Goal: Communication & Community: Answer question/provide support

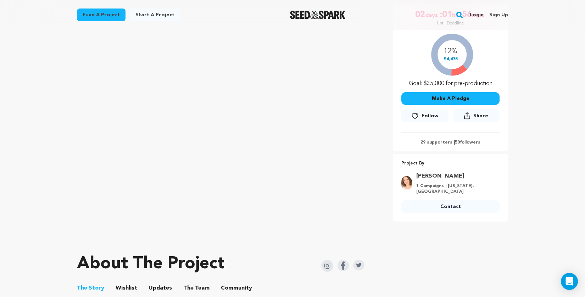
scroll to position [118, 0]
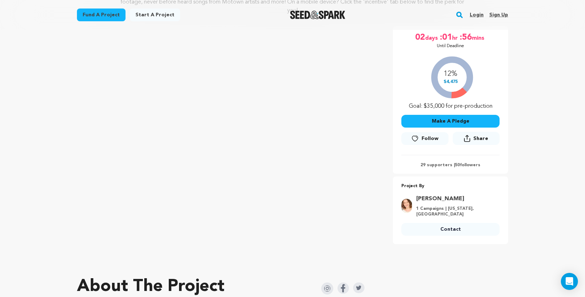
click at [476, 14] on link "Login" at bounding box center [477, 14] width 14 height 11
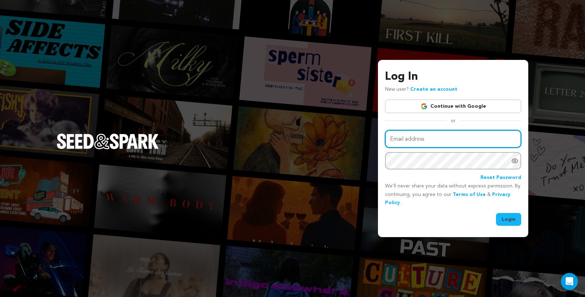
type input "spirationfilms@gmail.com"
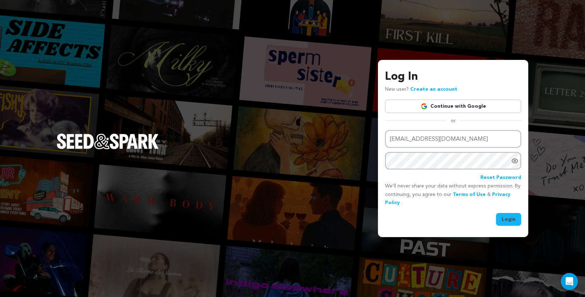
click at [510, 223] on button "Login" at bounding box center [508, 219] width 25 height 13
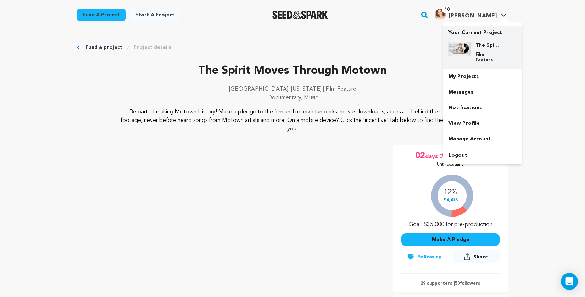
click at [473, 45] on div "The Spirit Moves Through Motown Film Feature" at bounding box center [488, 52] width 34 height 21
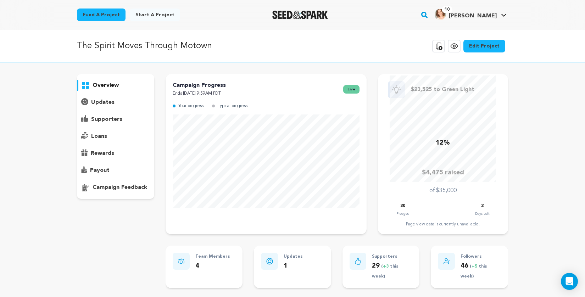
click at [106, 118] on p "supporters" at bounding box center [106, 119] width 31 height 9
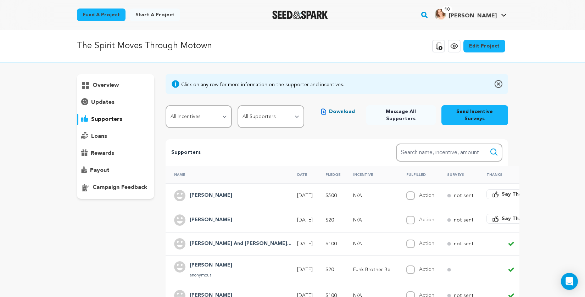
click at [345, 110] on span "Download" at bounding box center [342, 111] width 26 height 7
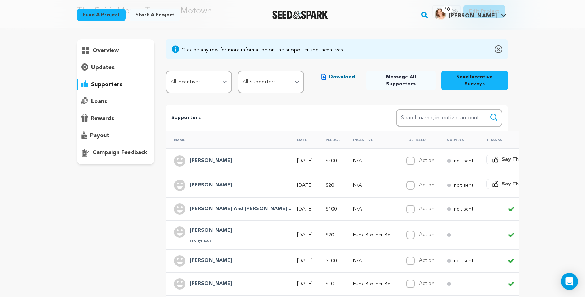
scroll to position [108, 0]
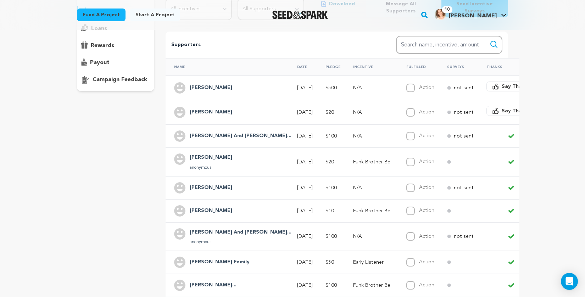
click at [502, 83] on span "Say Thanks" at bounding box center [516, 86] width 28 height 7
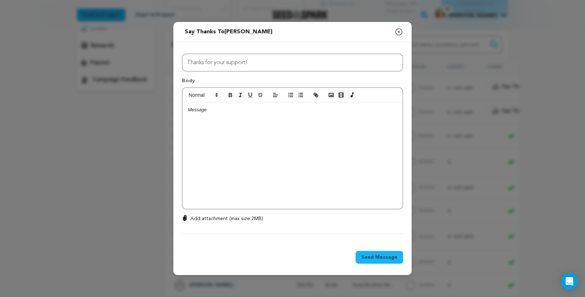
click at [288, 134] on div at bounding box center [293, 156] width 220 height 106
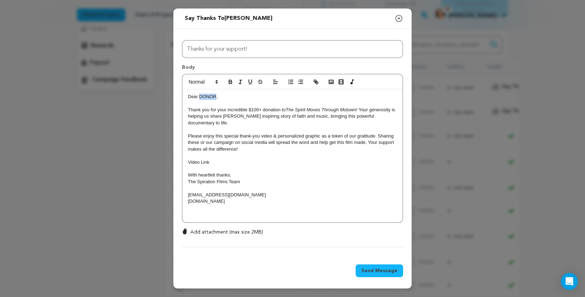
drag, startPoint x: 200, startPoint y: 96, endPoint x: 215, endPoint y: 95, distance: 15.7
click at [215, 95] on p "Dear DONOR," at bounding box center [292, 97] width 209 height 6
click at [227, 212] on p at bounding box center [292, 214] width 209 height 6
click at [330, 80] on rect "button" at bounding box center [331, 82] width 4 height 4
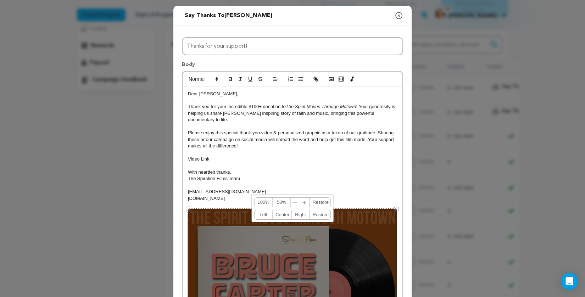
click at [281, 202] on link "50%" at bounding box center [282, 202] width 18 height 9
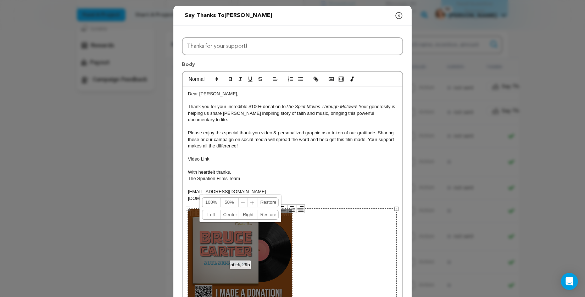
click at [318, 160] on p "Video Link" at bounding box center [292, 159] width 209 height 6
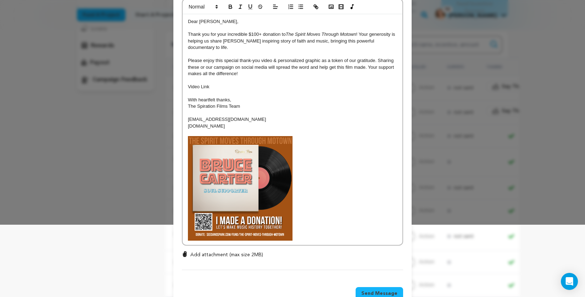
scroll to position [35, 0]
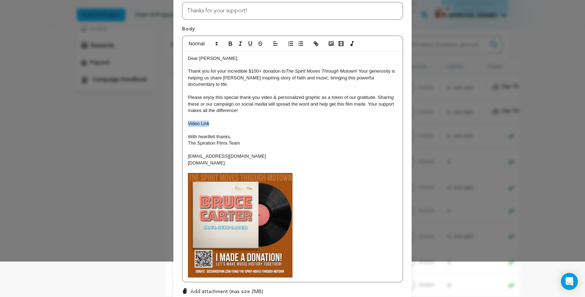
drag, startPoint x: 210, startPoint y: 124, endPoint x: 188, endPoint y: 124, distance: 21.3
click at [188, 123] on p "Video Link" at bounding box center [292, 124] width 209 height 6
click at [318, 44] on icon "button" at bounding box center [317, 44] width 2 height 2
paste input "https://drive.google.com/file/d/1hdrf5ryhupGPi6HQbCzEvDe_cDu21NL-/view?usp=driv…"
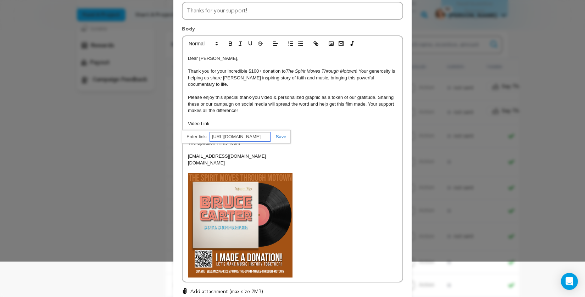
type input "https://drive.google.com/file/d/1hdrf5ryhupGPi6HQbCzEvDe_cDu21NL-/view?usp=driv…"
click at [278, 137] on link at bounding box center [278, 136] width 16 height 5
click at [342, 223] on p at bounding box center [292, 225] width 209 height 105
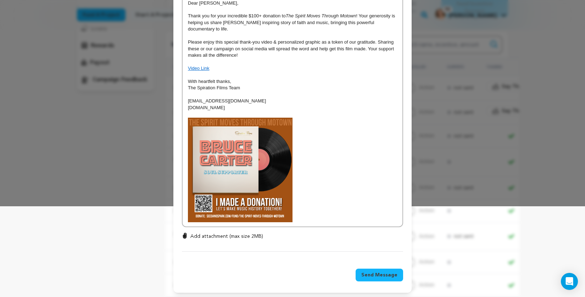
scroll to position [92, 0]
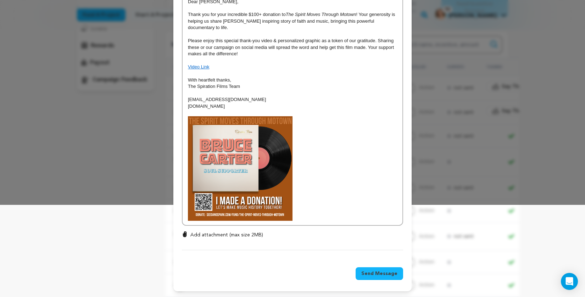
click at [240, 235] on p "Add attachment (max size 2MB)" at bounding box center [226, 235] width 73 height 7
click at [185, 232] on input "Add attachment (max size 2MB)" at bounding box center [185, 231] width 0 height 0
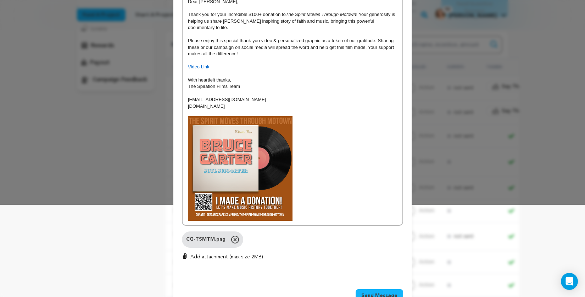
click at [205, 256] on p "Add attachment (max size 2MB)" at bounding box center [226, 257] width 73 height 7
click at [185, 254] on input "Add attachment (max size 2MB)" at bounding box center [185, 253] width 0 height 0
type input "C:\fakepath\CG-Bruce Carter.png"
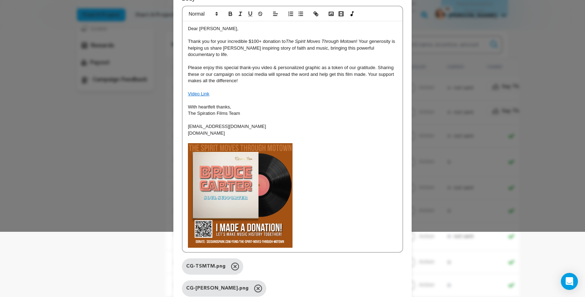
scroll to position [63, 0]
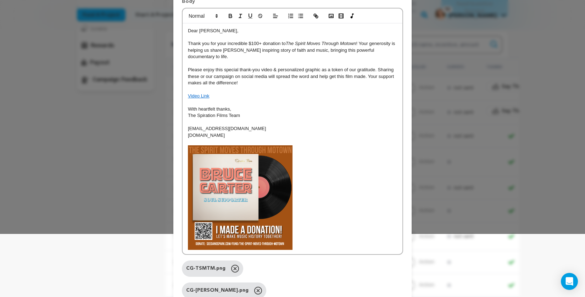
click at [368, 77] on p "Please enjoy this special thank-you video & personalized graphic as a token of …" at bounding box center [292, 77] width 209 height 20
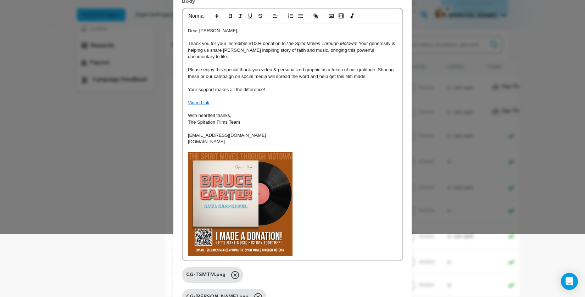
click at [206, 96] on p at bounding box center [292, 96] width 209 height 6
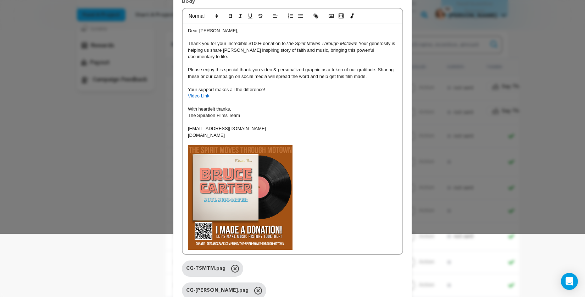
click at [216, 124] on p at bounding box center [292, 122] width 209 height 6
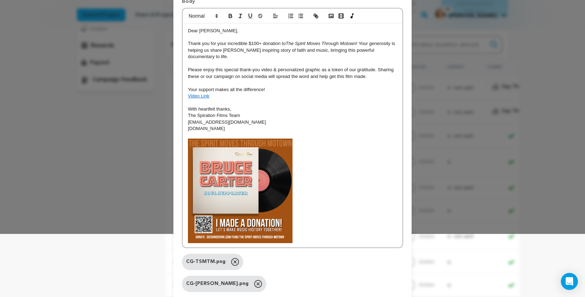
click at [212, 103] on p at bounding box center [292, 103] width 209 height 6
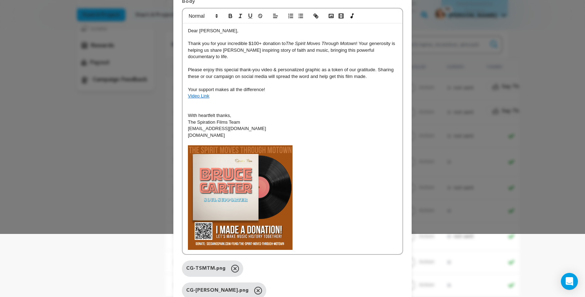
click at [261, 84] on p at bounding box center [292, 83] width 209 height 6
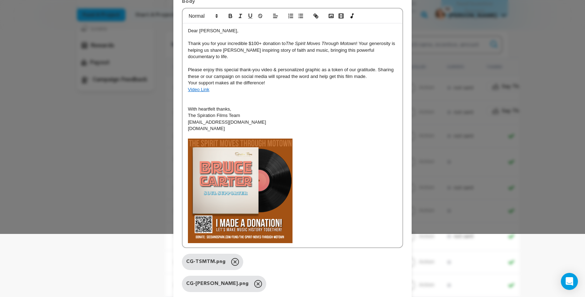
click at [253, 118] on p "The Spiration Films Team" at bounding box center [292, 115] width 209 height 6
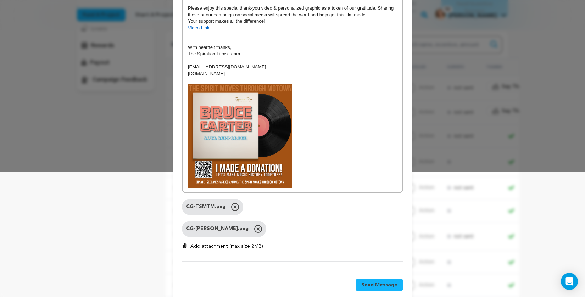
scroll to position [126, 0]
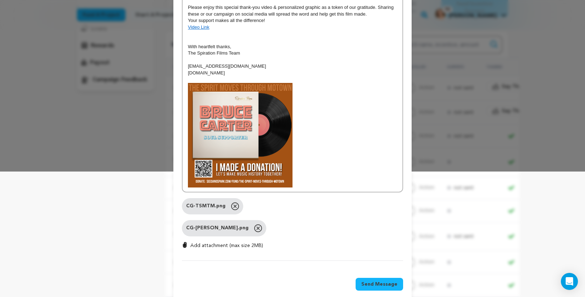
click at [384, 286] on span "Send Message" at bounding box center [379, 284] width 36 height 7
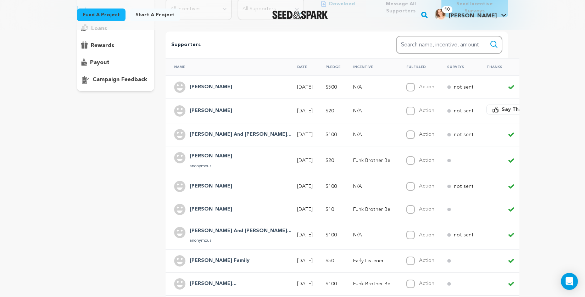
click at [502, 106] on span "Say Thanks" at bounding box center [516, 109] width 28 height 7
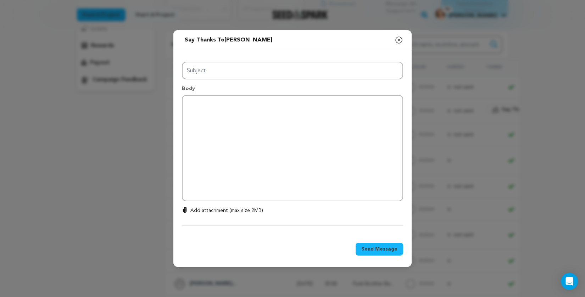
type input "Thanks for your support!"
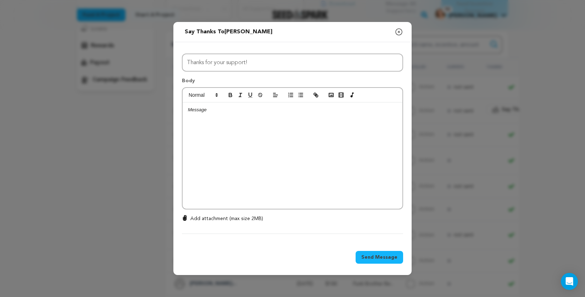
click at [316, 112] on p at bounding box center [292, 110] width 209 height 6
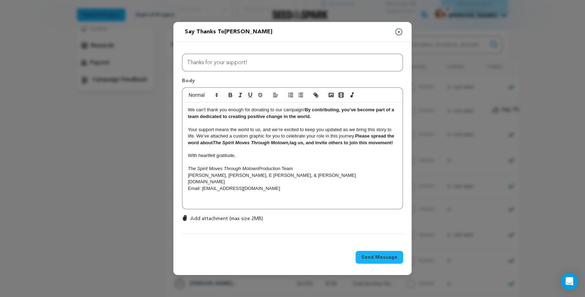
scroll to position [0, 0]
click at [241, 219] on p "Add attachment (max size 2MB)" at bounding box center [226, 218] width 73 height 7
click at [185, 215] on input "Add attachment (max size 2MB)" at bounding box center [185, 215] width 0 height 0
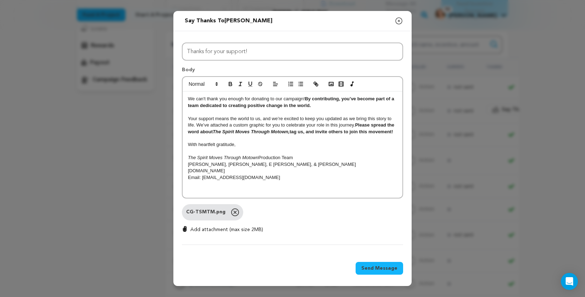
click at [186, 98] on div "We can't thank you enough for donating to our campaign! By contributing, you’ve…" at bounding box center [293, 145] width 220 height 106
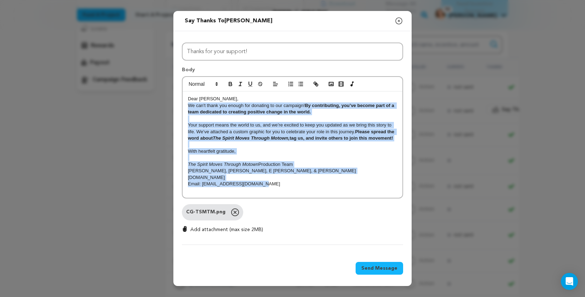
drag, startPoint x: 267, startPoint y: 185, endPoint x: 186, endPoint y: 105, distance: 114.1
click at [185, 106] on div "Dear Brian, We can't thank you enough for donating to our campaign! By contribu…" at bounding box center [293, 145] width 220 height 106
copy div "We can't thank you enough for donating to our campaign! By contributing, you’ve…"
click at [260, 193] on div "Dear Brian, We can't thank you enough for donating to our campaign! By contribu…" at bounding box center [293, 145] width 220 height 106
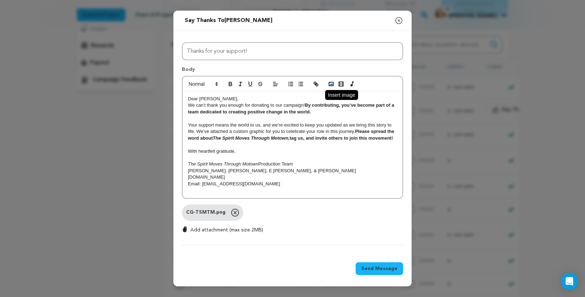
click at [333, 84] on rect "button" at bounding box center [331, 84] width 4 height 4
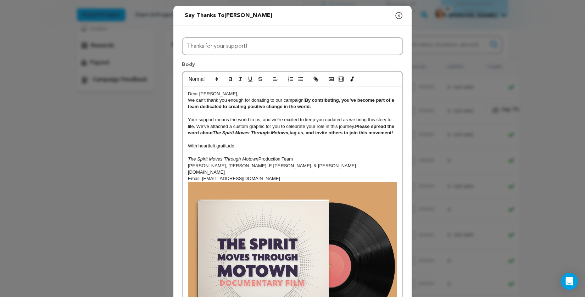
click at [317, 228] on img at bounding box center [292, 286] width 209 height 209
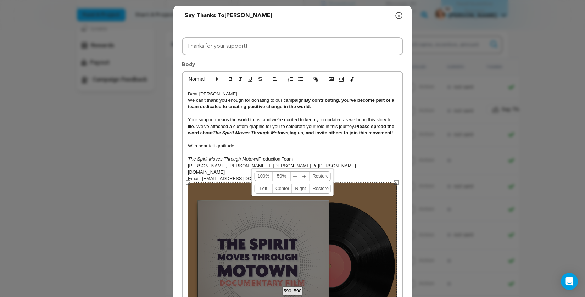
click at [280, 177] on link "50%" at bounding box center [282, 176] width 18 height 9
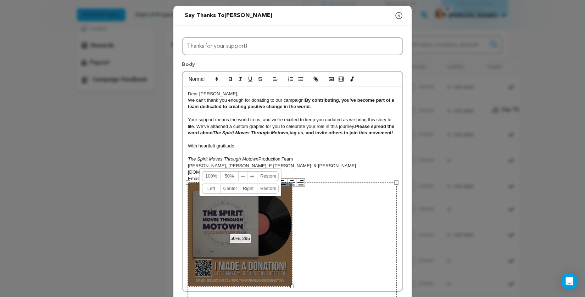
click at [344, 148] on p "With heartfelt gratitude," at bounding box center [292, 146] width 209 height 6
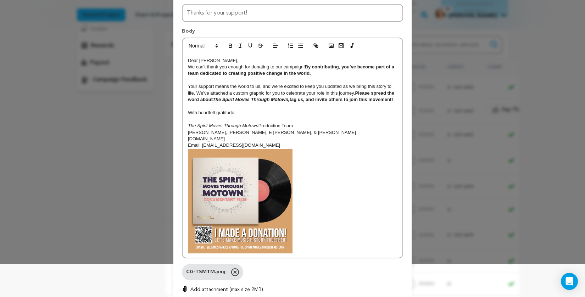
scroll to position [88, 0]
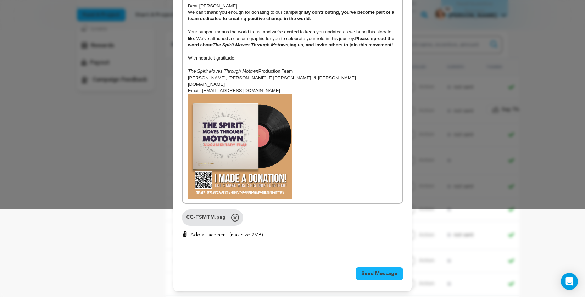
click at [383, 275] on span "Send Message" at bounding box center [379, 273] width 36 height 7
